Goal: Check status: Check status

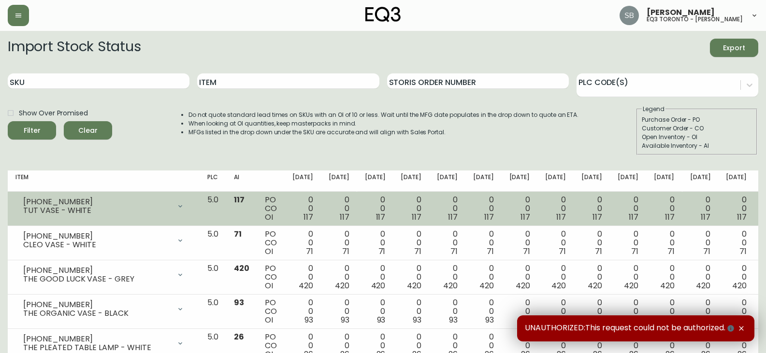
drag, startPoint x: 742, startPoint y: 325, endPoint x: 546, endPoint y: 219, distance: 222.4
click at [739, 323] on div "UNAUTHORIZED:This request could not be authorized." at bounding box center [635, 328] width 237 height 26
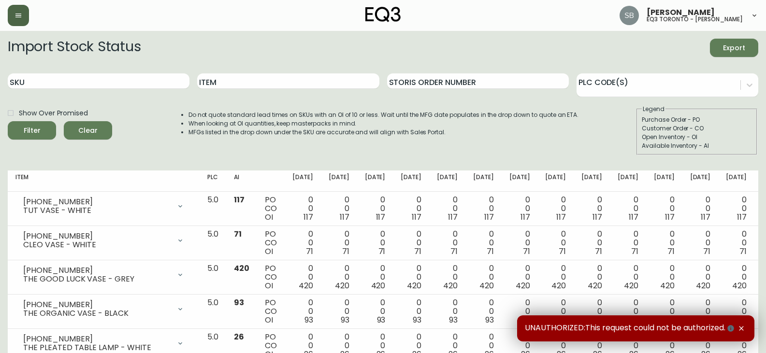
click at [20, 19] on icon "button" at bounding box center [18, 16] width 8 height 8
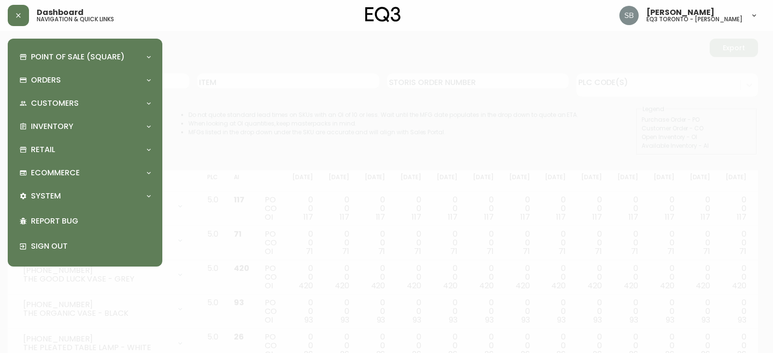
drag, startPoint x: 94, startPoint y: 125, endPoint x: 210, endPoint y: 146, distance: 117.8
click at [94, 125] on div "Inventory" at bounding box center [80, 126] width 122 height 11
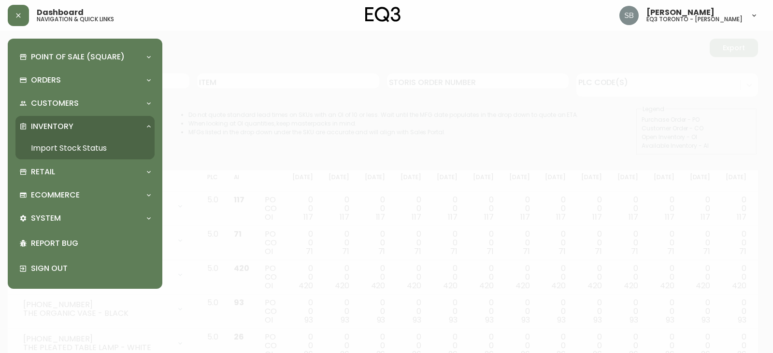
drag, startPoint x: 94, startPoint y: 144, endPoint x: 163, endPoint y: 108, distance: 78.2
click at [94, 144] on link "Import Stock Status" at bounding box center [84, 148] width 139 height 22
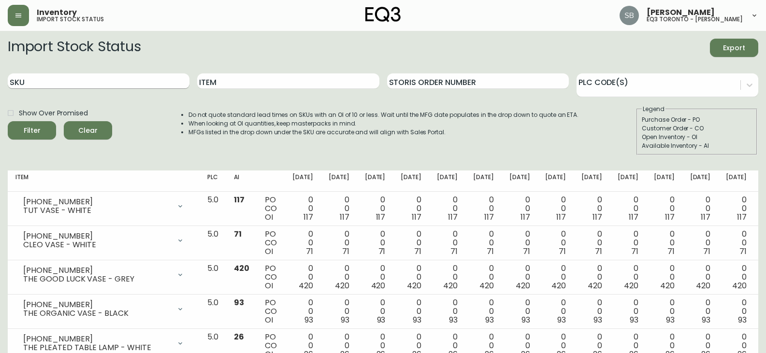
click at [95, 74] on input "SKU" at bounding box center [99, 80] width 182 height 15
paste input "[PHONE_NUMBER]"
type input "[PHONE_NUMBER]"
click at [8, 121] on button "Filter" at bounding box center [32, 130] width 48 height 18
